Goal: Information Seeking & Learning: Learn about a topic

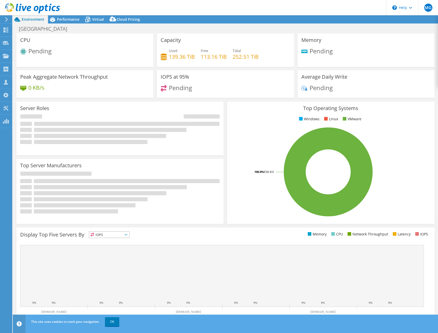
select select "USD"
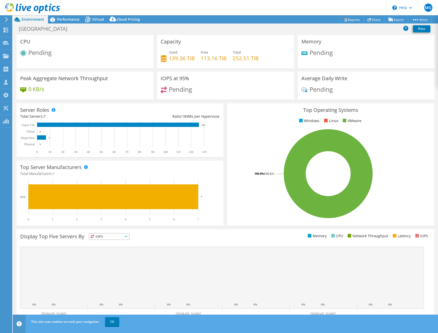
click at [29, 9] on use at bounding box center [32, 8] width 55 height 10
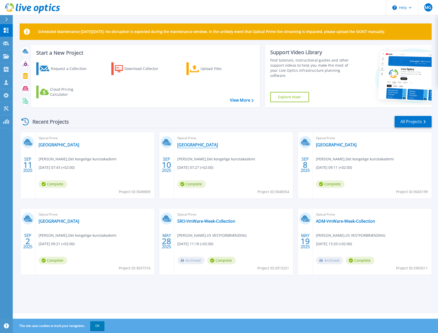
click at [206, 145] on link "[GEOGRAPHIC_DATA]" at bounding box center [197, 144] width 41 height 5
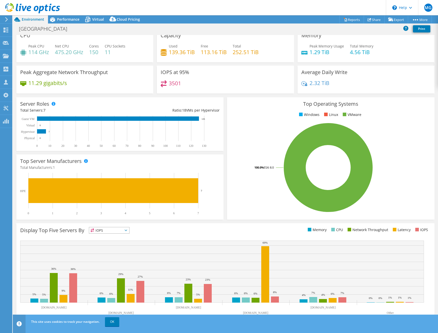
scroll to position [8, 0]
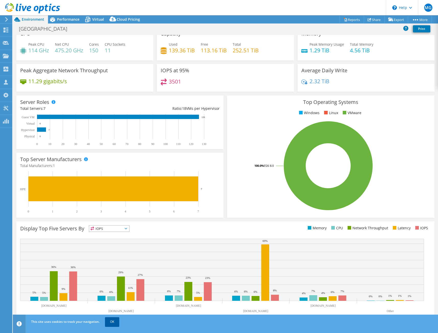
click at [109, 323] on link "OK" at bounding box center [112, 321] width 14 height 9
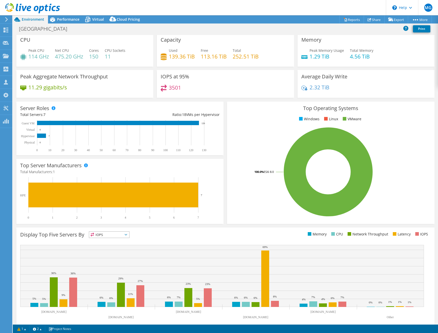
scroll to position [0, 0]
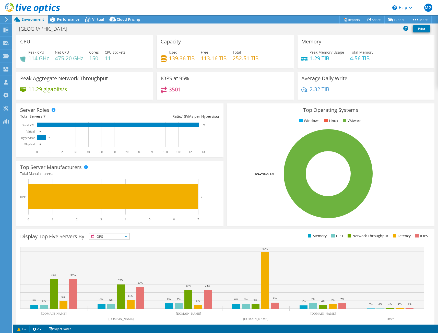
click at [112, 240] on div "Display Top Five Servers By IOPS IOPS" at bounding box center [122, 237] width 205 height 8
click at [112, 248] on li "Memory" at bounding box center [109, 250] width 40 height 7
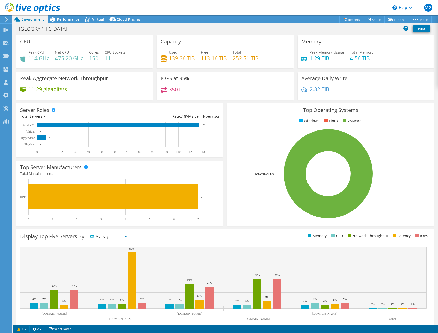
click at [117, 235] on span "Memory" at bounding box center [106, 236] width 34 height 6
click at [112, 255] on li "CPU" at bounding box center [109, 257] width 40 height 7
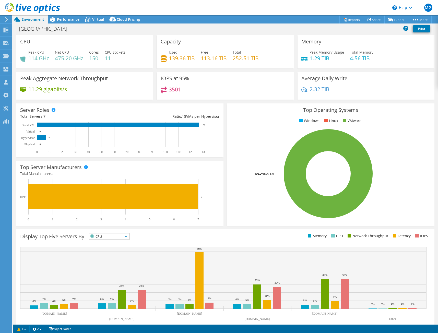
click at [123, 235] on span "CPU" at bounding box center [106, 236] width 34 height 6
click at [116, 248] on li "Memory" at bounding box center [109, 250] width 40 height 7
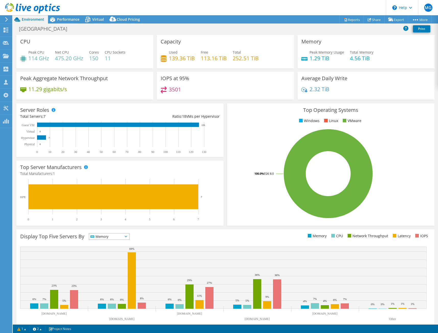
click at [101, 234] on span "Memory" at bounding box center [106, 236] width 34 height 6
click at [100, 241] on li "IOPS" at bounding box center [109, 243] width 40 height 7
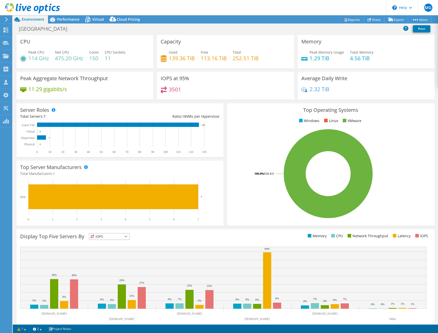
click at [102, 236] on span "IOPS" at bounding box center [106, 236] width 34 height 6
click at [107, 263] on li "Network Throughput" at bounding box center [109, 264] width 40 height 7
click at [118, 234] on span "Network Throughput" at bounding box center [111, 236] width 45 height 6
click at [106, 273] on li "Latency" at bounding box center [115, 271] width 52 height 7
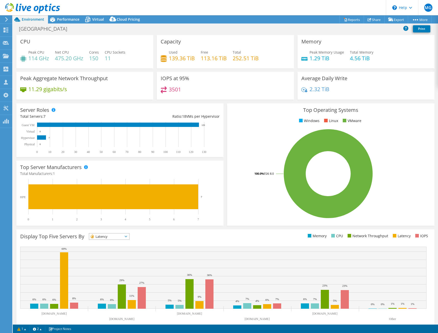
click at [123, 237] on span "Latency" at bounding box center [106, 236] width 34 height 6
click at [116, 244] on li "IOPS" at bounding box center [109, 243] width 40 height 7
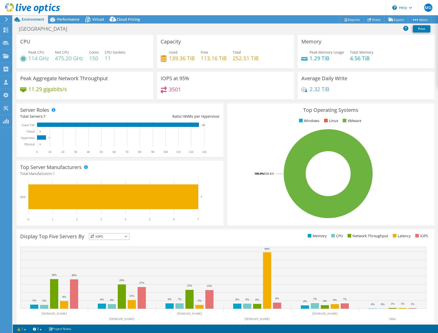
click at [175, 235] on div "Display Top Five Servers By IOPS IOPS" at bounding box center [122, 237] width 205 height 8
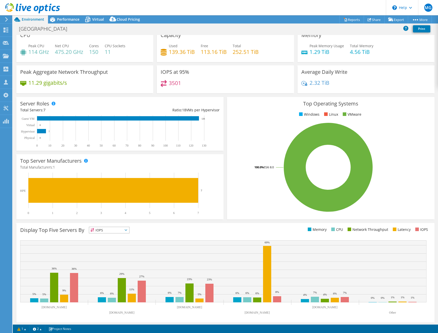
scroll to position [8, 0]
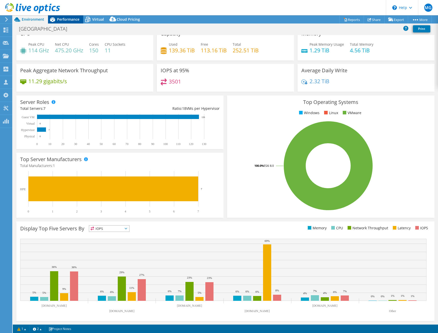
click at [60, 20] on span "Performance" at bounding box center [68, 19] width 22 height 5
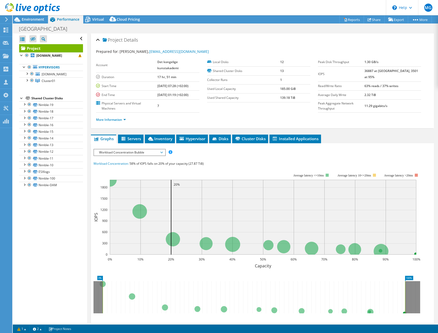
click at [143, 151] on span "Workload Concentration Bubble" at bounding box center [130, 152] width 66 height 6
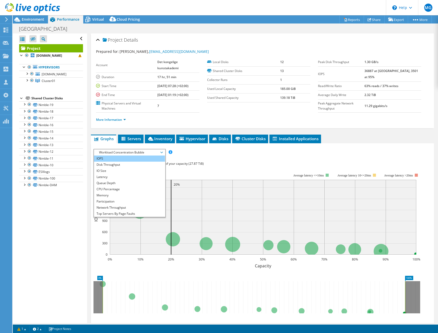
click at [109, 158] on li "IOPS" at bounding box center [129, 159] width 71 height 6
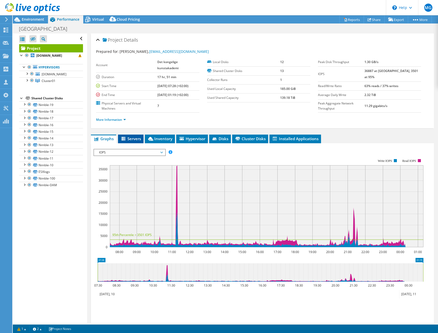
click at [128, 137] on span "Servers" at bounding box center [131, 138] width 20 height 5
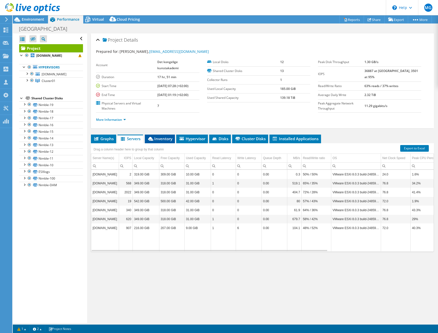
click at [160, 140] on span "Inventory" at bounding box center [159, 138] width 25 height 5
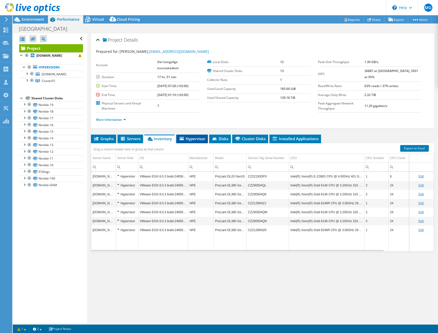
click at [200, 142] on li "Hypervisor" at bounding box center [192, 139] width 32 height 9
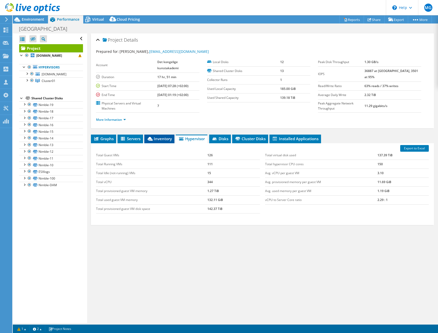
click at [150, 137] on icon at bounding box center [150, 139] width 5 height 4
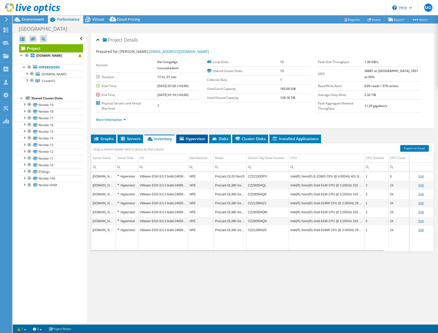
click at [186, 141] on span "Hypervisor" at bounding box center [192, 138] width 27 height 5
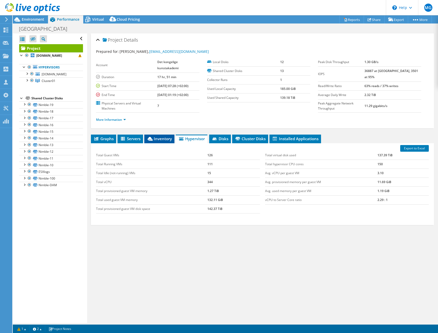
click at [152, 138] on icon at bounding box center [150, 139] width 5 height 4
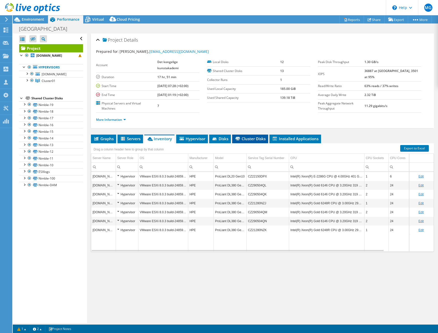
click at [250, 138] on span "Cluster Disks" at bounding box center [250, 138] width 31 height 5
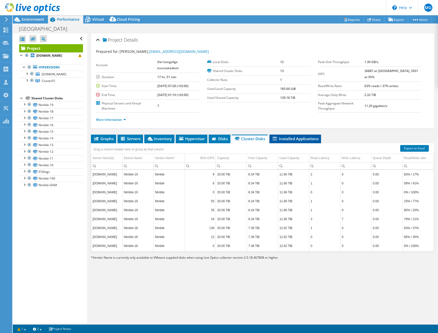
click at [282, 140] on span "Installed Applications" at bounding box center [295, 138] width 46 height 5
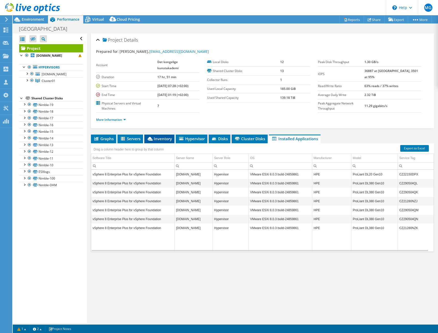
click at [151, 141] on span "Inventory" at bounding box center [159, 138] width 25 height 5
